Goal: Task Accomplishment & Management: Manage account settings

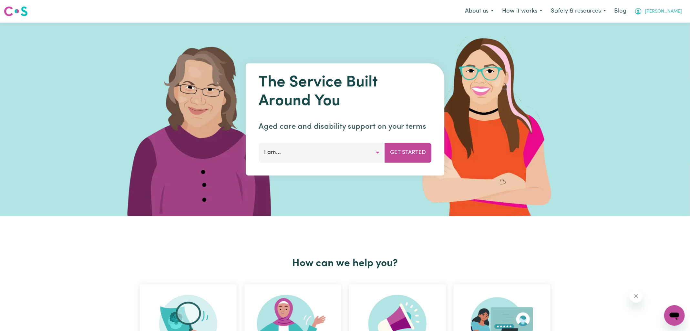
click at [642, 12] on icon "My Account" at bounding box center [638, 11] width 8 height 8
click at [656, 35] on link "Logout" at bounding box center [659, 37] width 51 height 12
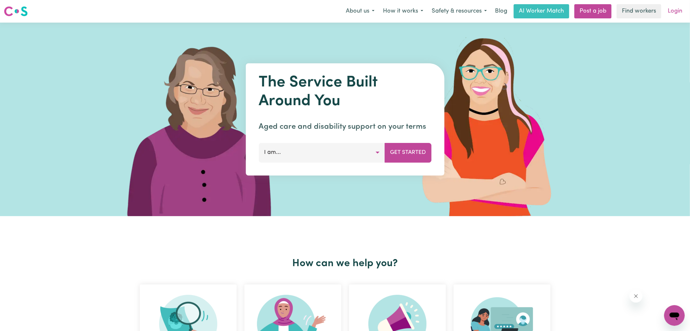
click at [672, 13] on link "Login" at bounding box center [674, 11] width 22 height 14
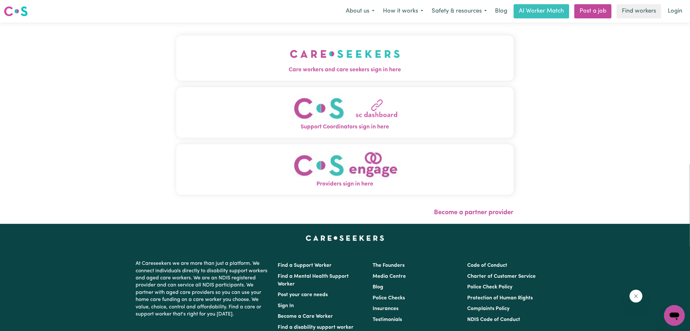
click at [357, 33] on div "Care workers and care seekers sign in here Support Coordinators sign in here Pr…" at bounding box center [344, 123] width 345 height 201
click at [343, 61] on img "Care workers and care seekers sign in here" at bounding box center [345, 54] width 110 height 24
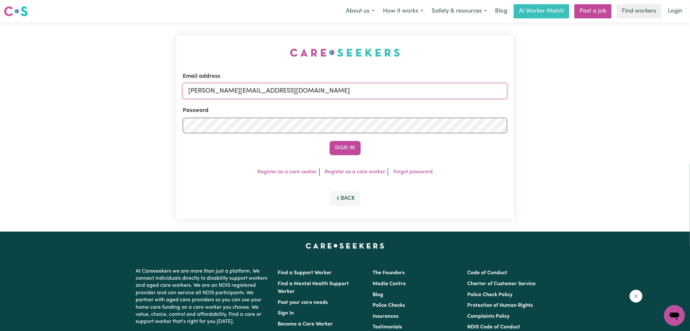
click at [307, 92] on input "[PERSON_NAME][EMAIL_ADDRESS][DOMAIN_NAME]" at bounding box center [345, 90] width 324 height 15
drag, startPoint x: 227, startPoint y: 90, endPoint x: 353, endPoint y: 97, distance: 126.7
click at [353, 97] on input "[EMAIL_ADDRESS][DOMAIN_NAME]" at bounding box center [345, 90] width 324 height 15
type input "[EMAIL_ADDRESS][DOMAIN_NAME]"
click at [329, 141] on button "Sign In" at bounding box center [344, 148] width 31 height 14
